Goal: Find specific page/section: Find specific page/section

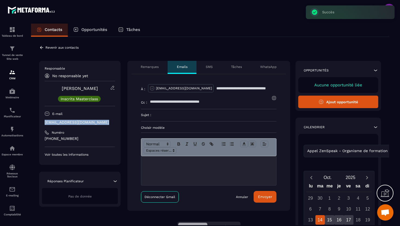
drag, startPoint x: 112, startPoint y: 122, endPoint x: 45, endPoint y: 122, distance: 66.9
click at [45, 122] on p "[EMAIL_ADDRESS][DOMAIN_NAME]" at bounding box center [80, 122] width 70 height 5
copy p "[EMAIL_ADDRESS][DOMAIN_NAME]"
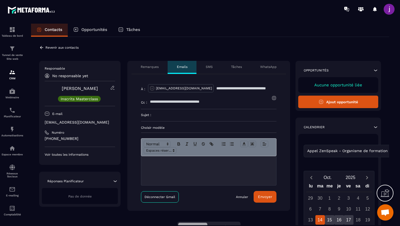
click at [42, 46] on icon at bounding box center [41, 47] width 5 height 5
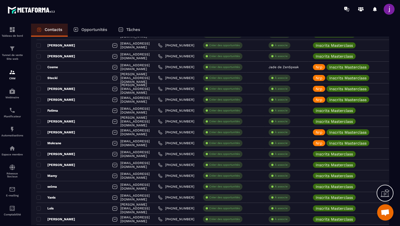
scroll to position [904, 0]
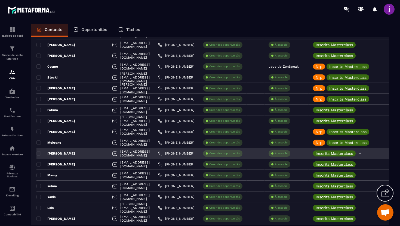
click at [362, 153] on icon at bounding box center [360, 154] width 4 height 4
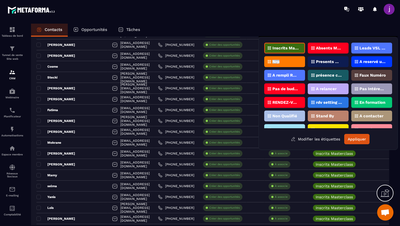
click at [293, 59] on div "Nrp" at bounding box center [284, 61] width 41 height 11
click at [356, 139] on button "Appliquer" at bounding box center [356, 139] width 25 height 10
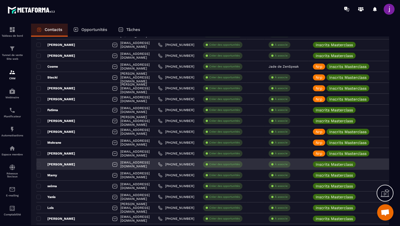
click at [78, 165] on div "[PERSON_NAME]" at bounding box center [72, 164] width 72 height 11
